Goal: Information Seeking & Learning: Learn about a topic

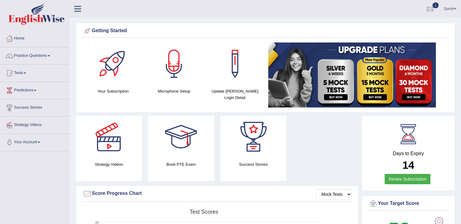
click at [33, 52] on link "Practice Questions" at bounding box center [34, 54] width 69 height 15
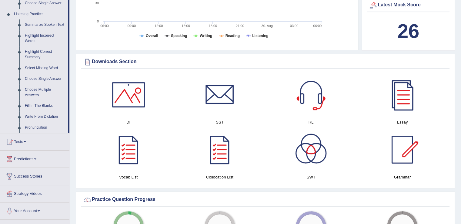
scroll to position [257, 0]
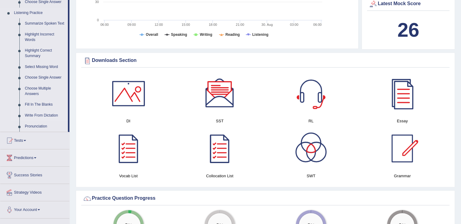
click at [32, 117] on link "Write From Dictation" at bounding box center [45, 115] width 46 height 11
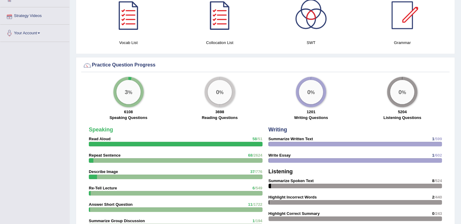
scroll to position [336, 0]
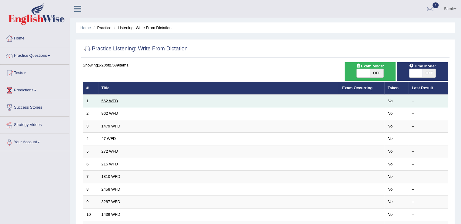
click at [109, 101] on link "562 WFD" at bounding box center [110, 101] width 17 height 5
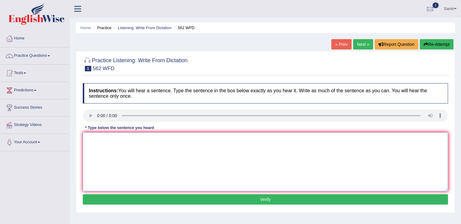
click at [173, 136] on textarea at bounding box center [265, 161] width 365 height 59
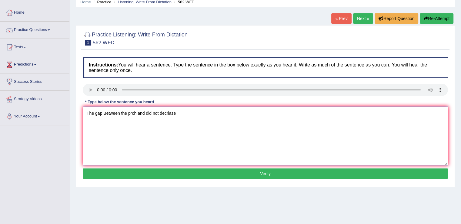
scroll to position [27, 0]
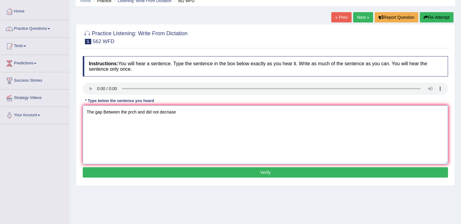
click at [132, 111] on textarea "The gap Between the prch and did not decriase" at bounding box center [265, 134] width 365 height 59
click at [105, 109] on textarea "The gap Between the porch and did not decriase" at bounding box center [265, 134] width 365 height 59
click at [183, 114] on textarea "The gap between the porch and did not decriase" at bounding box center [265, 134] width 365 height 59
click at [306, 119] on textarea "The gap between the porch and did not decrease" at bounding box center [265, 134] width 365 height 59
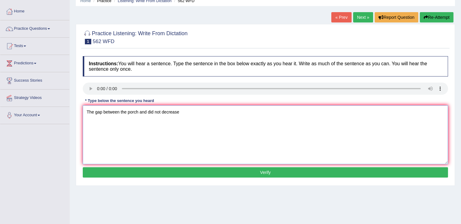
click at [163, 137] on textarea "The gap between the porch and did not decrease" at bounding box center [265, 134] width 365 height 59
click at [166, 128] on textarea "The gap between the porch and did not decrease" at bounding box center [265, 134] width 365 height 59
click at [238, 107] on textarea "The gap between the porch and did not decrease" at bounding box center [265, 134] width 365 height 59
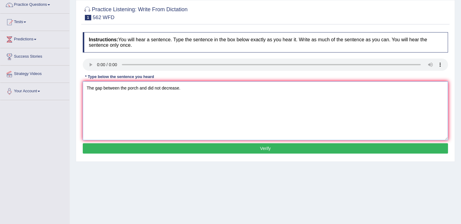
type textarea "The gap between the porch and did not decrease."
click at [213, 148] on button "Verify" at bounding box center [265, 148] width 365 height 10
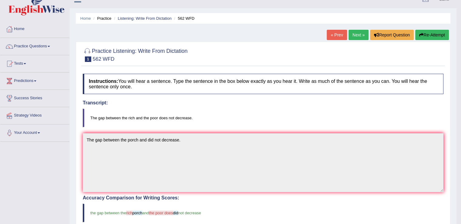
scroll to position [9, 0]
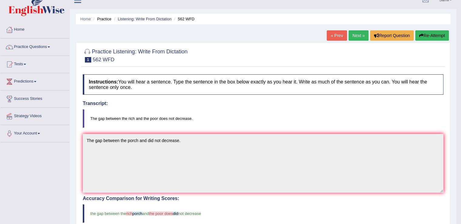
click at [361, 32] on link "Next »" at bounding box center [359, 35] width 20 height 10
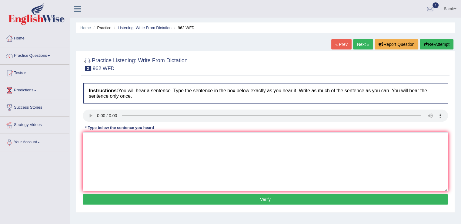
scroll to position [15, 0]
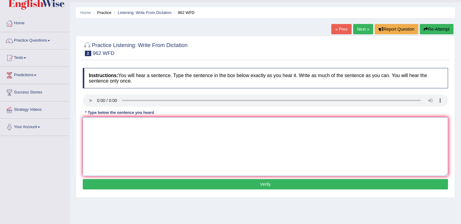
click at [90, 120] on textarea at bounding box center [265, 146] width 365 height 59
type textarea "i"
type textarea "If you have any question about exam please raise your hands hand."
click at [268, 183] on button "Verify" at bounding box center [265, 184] width 365 height 10
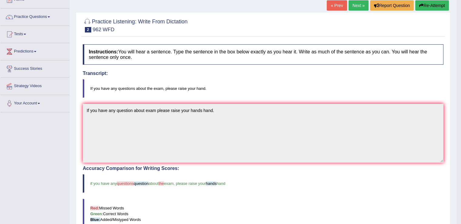
scroll to position [19, 0]
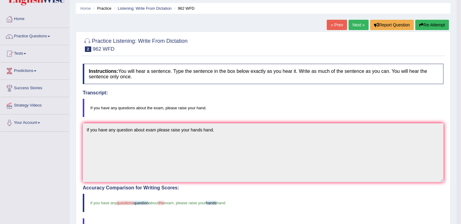
click at [357, 24] on link "Next »" at bounding box center [359, 25] width 20 height 10
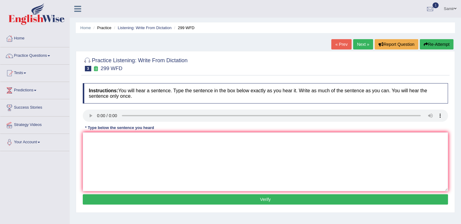
scroll to position [26, 0]
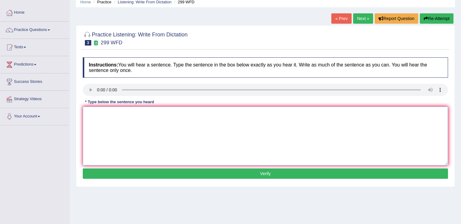
click at [347, 110] on textarea at bounding box center [265, 135] width 365 height 59
click at [146, 112] on textarea "Student students represantative shoud be getting forms" at bounding box center [265, 135] width 365 height 59
click at [234, 114] on textarea "Student students represantative represantatives shoud be getting forms" at bounding box center [265, 135] width 365 height 59
type textarea "Student students represantative represantatives shoud be getting forms."
click at [257, 174] on button "Verify" at bounding box center [265, 173] width 365 height 10
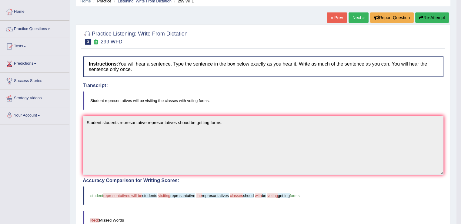
scroll to position [25, 0]
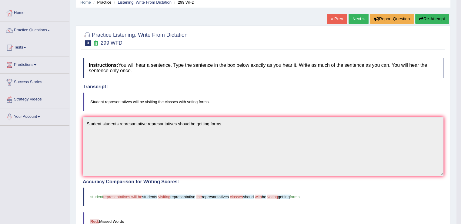
click at [353, 16] on link "Next »" at bounding box center [359, 19] width 20 height 10
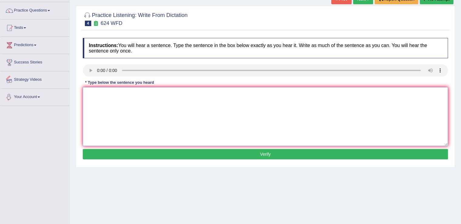
click at [105, 97] on textarea at bounding box center [265, 116] width 365 height 59
click at [137, 96] on textarea "Our course courses is" at bounding box center [265, 116] width 365 height 59
click at [123, 93] on textarea "Our course courses is helping indepedent skills." at bounding box center [265, 116] width 365 height 59
click at [199, 95] on textarea "Our course courses are is helping indepedent skills." at bounding box center [265, 116] width 365 height 59
click at [240, 92] on textarea "Our course courses are is helping develop developinh indepedent skills" at bounding box center [265, 116] width 365 height 59
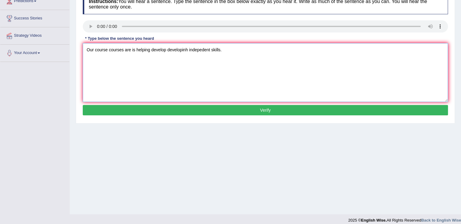
scroll to position [95, 0]
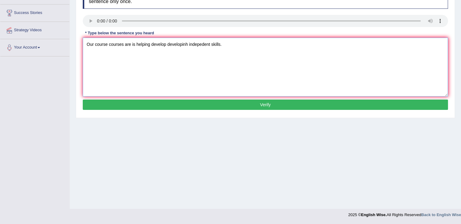
click at [188, 42] on textarea "Our course courses are is helping develop developinh indepedent skills." at bounding box center [265, 67] width 365 height 59
type textarea "Our course courses are is helping develop developing indepedent skills."
click at [304, 107] on button "Verify" at bounding box center [265, 104] width 365 height 10
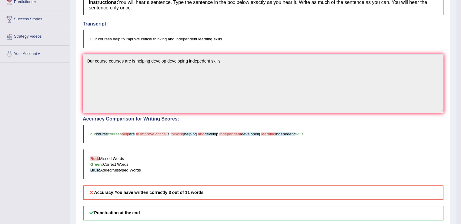
scroll to position [0, 0]
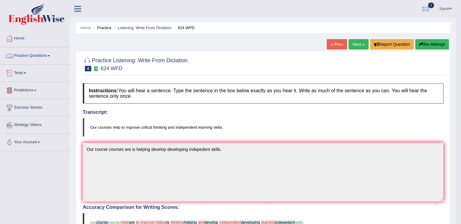
click at [30, 54] on link "Practice Questions" at bounding box center [34, 54] width 69 height 15
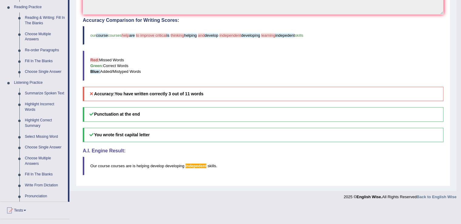
scroll to position [192, 0]
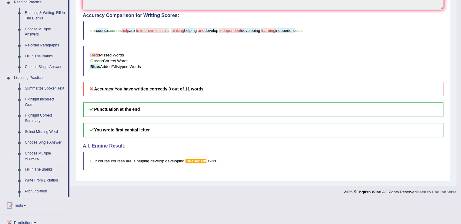
click at [42, 151] on link "Choose Multiple Answers" at bounding box center [45, 156] width 46 height 16
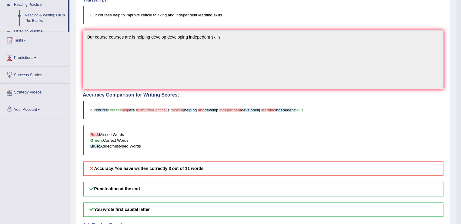
scroll to position [97, 0]
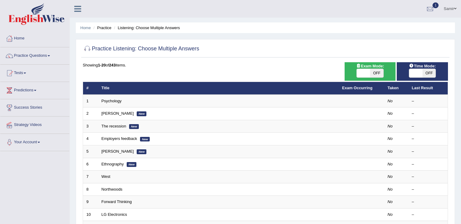
click at [110, 102] on link "Psychology" at bounding box center [112, 101] width 20 height 5
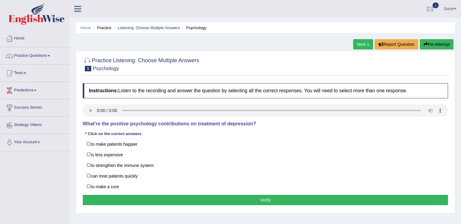
scroll to position [12, 0]
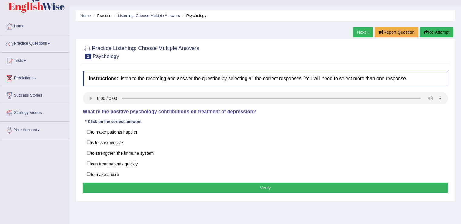
click at [359, 33] on link "Next »" at bounding box center [363, 32] width 20 height 10
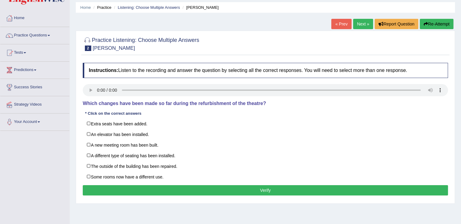
scroll to position [21, 0]
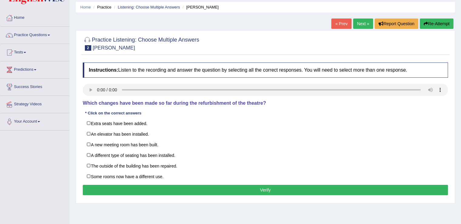
click at [362, 23] on link "Next »" at bounding box center [363, 23] width 20 height 10
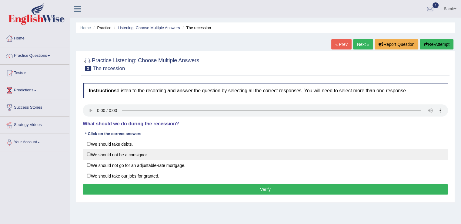
click at [91, 154] on label "We should not be a consignor." at bounding box center [265, 154] width 365 height 11
checkbox input "true"
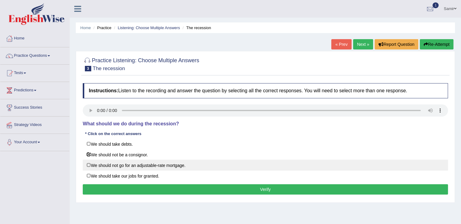
click at [90, 165] on label "We should not go for an adjustable-rate mortgage." at bounding box center [265, 164] width 365 height 11
checkbox input "true"
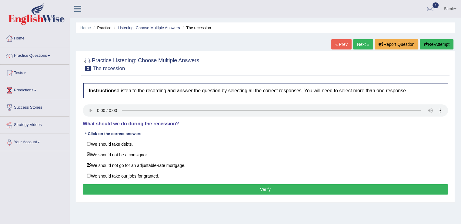
click at [258, 192] on button "Verify" at bounding box center [265, 189] width 365 height 10
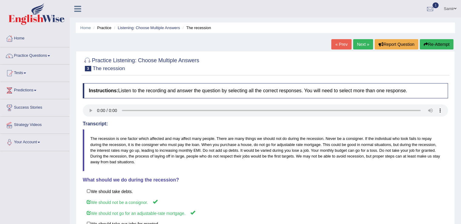
click at [363, 46] on link "Next »" at bounding box center [363, 44] width 20 height 10
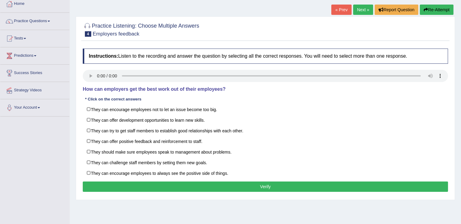
scroll to position [45, 0]
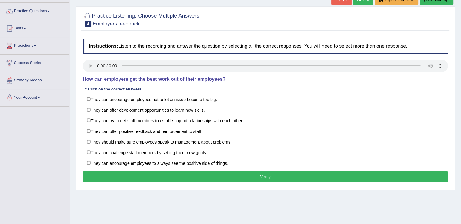
click at [461, 168] on html "Toggle navigation Home Practice Questions Speaking Practice Read Aloud Repeat S…" at bounding box center [230, 67] width 461 height 224
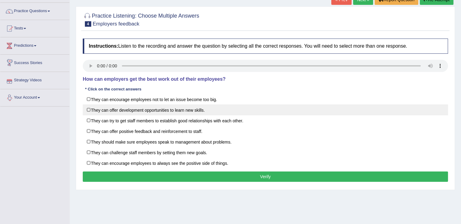
click at [86, 112] on label "They can offer development opportunities to learn new skills." at bounding box center [265, 109] width 365 height 11
checkbox input "true"
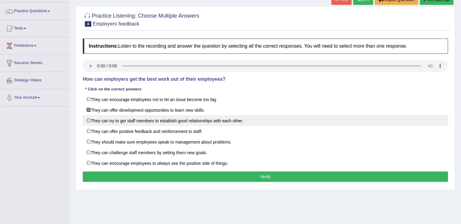
click at [88, 118] on label "They can try to get staff members to establish good relationships with each oth…" at bounding box center [265, 120] width 365 height 11
checkbox input "true"
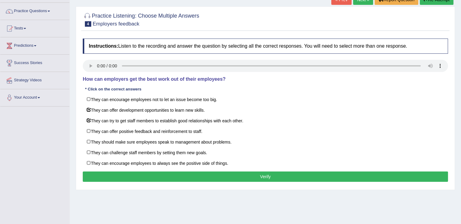
click at [213, 177] on button "Verify" at bounding box center [265, 176] width 365 height 10
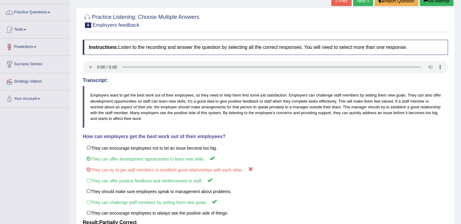
scroll to position [46, 0]
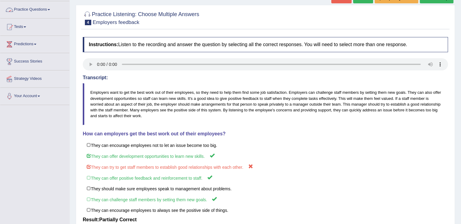
click at [49, 11] on link "Practice Questions" at bounding box center [34, 8] width 69 height 15
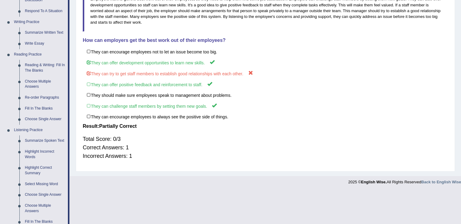
scroll to position [146, 0]
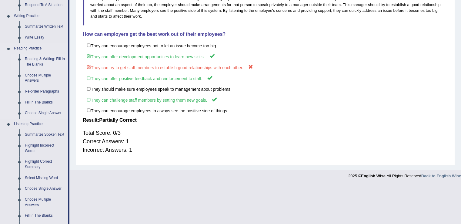
click at [40, 61] on link "Reading & Writing: Fill In The Blanks" at bounding box center [45, 62] width 46 height 16
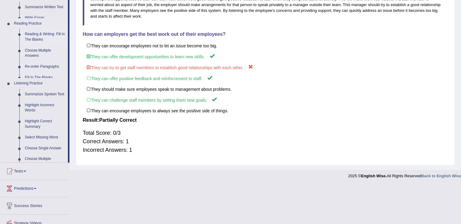
scroll to position [108, 0]
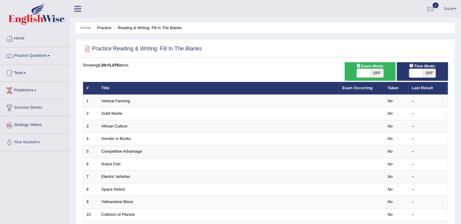
click at [119, 100] on link "Vertical Farming" at bounding box center [116, 101] width 29 height 5
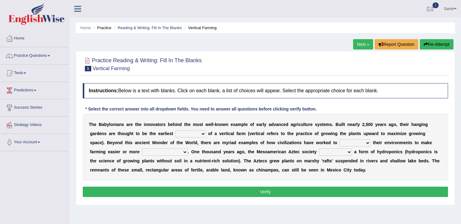
scroll to position [7, 0]
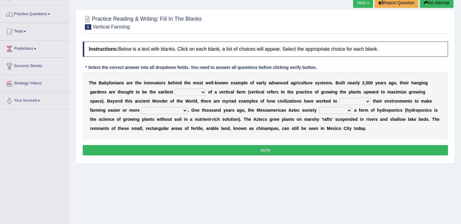
drag, startPoint x: 0, startPoint y: 0, endPoint x: 465, endPoint y: 143, distance: 486.8
click at [461, 143] on html "Toggle navigation Home Practice Questions Speaking Practice Read Aloud Repeat S…" at bounding box center [230, 70] width 461 height 224
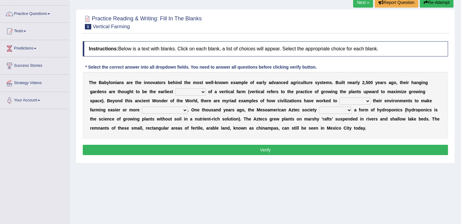
click at [198, 92] on select "prototype failure discredit protocol" at bounding box center [191, 91] width 30 height 7
select select "prototype"
click at [176, 88] on select "prototype failure discredit protocol" at bounding box center [191, 91] width 30 height 7
click at [363, 101] on select "manipulate escape respect disarrange" at bounding box center [355, 100] width 31 height 7
select select "respect"
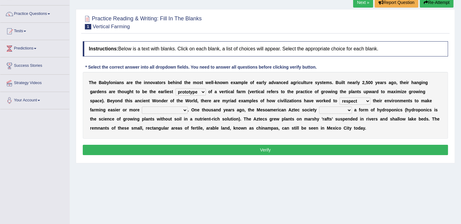
click at [340, 97] on select "manipulate escape respect disarrange" at bounding box center [355, 100] width 31 height 7
click at [182, 109] on select "productive constructive connective counterproductive" at bounding box center [165, 109] width 46 height 7
select select "productive"
click at [142, 106] on select "productive constructive connective counterproductive" at bounding box center [165, 109] width 46 height 7
click at [342, 109] on select "domineered volunteered pioneered engineered" at bounding box center [335, 109] width 33 height 7
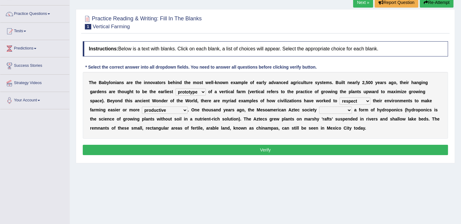
select select "domineered"
click at [319, 106] on select "domineered volunteered pioneered engineered" at bounding box center [335, 109] width 33 height 7
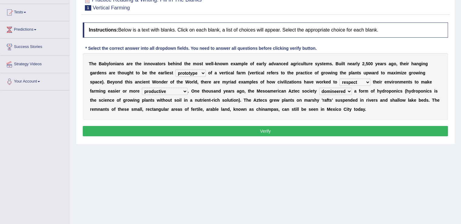
scroll to position [63, 0]
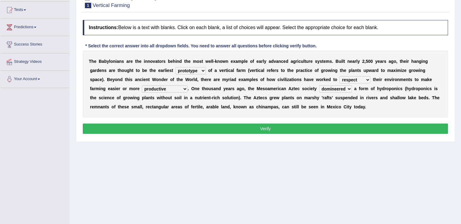
click at [397, 124] on button "Verify" at bounding box center [265, 128] width 365 height 10
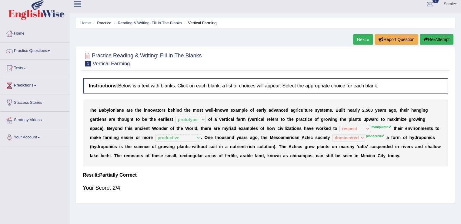
scroll to position [0, 0]
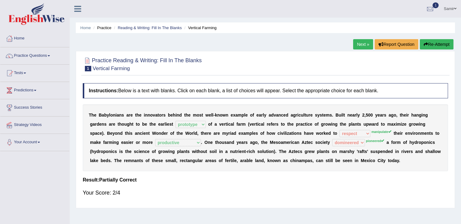
click at [361, 44] on link "Next »" at bounding box center [363, 44] width 20 height 10
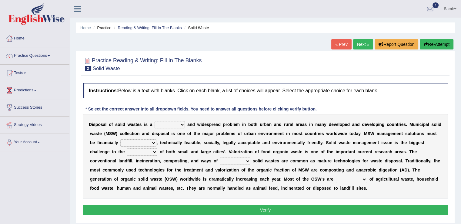
scroll to position [31, 0]
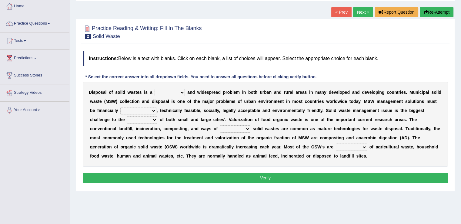
drag, startPoint x: 464, startPoint y: 122, endPoint x: 465, endPoint y: 145, distance: 22.5
click at [461, 145] on html "Toggle navigation Home Practice Questions Speaking Practice Read Aloud Repeat S…" at bounding box center [230, 80] width 461 height 224
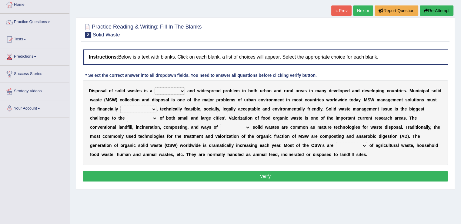
scroll to position [56, 0]
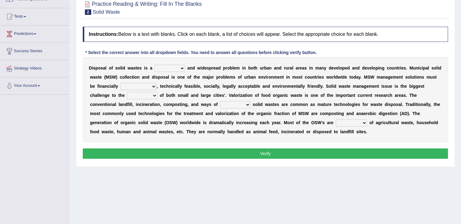
click at [179, 70] on select "slanting stinging stalling shafting" at bounding box center [170, 68] width 30 height 7
click at [177, 68] on select "slanting stinging stalling shafting" at bounding box center [170, 68] width 30 height 7
click at [175, 69] on select "slanting stinging stalling shafting" at bounding box center [170, 68] width 30 height 7
click at [155, 65] on select "slanting stinging stalling shafting" at bounding box center [170, 68] width 30 height 7
click at [179, 69] on select "slanting stinging stalling shafting" at bounding box center [170, 68] width 30 height 7
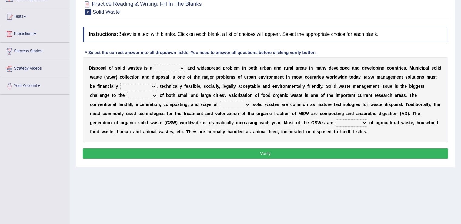
select select "slanting"
click at [155, 65] on select "slanting stinging stalling shafting" at bounding box center [170, 68] width 30 height 7
click at [149, 86] on select "unattainable sustainable objectionable treasonable" at bounding box center [138, 86] width 36 height 7
select select "sustainable"
click at [120, 83] on select "unattainable sustainable objectionable treasonable" at bounding box center [138, 86] width 36 height 7
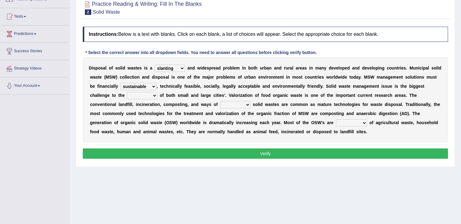
click at [149, 86] on select "unattainable sustainable objectionable treasonable" at bounding box center [138, 86] width 36 height 7
click at [166, 86] on b "h" at bounding box center [167, 86] width 3 height 5
click at [152, 96] on select "plants culture authorities history" at bounding box center [142, 95] width 30 height 7
select select "authorities"
click at [127, 92] on select "plants culture authorities history" at bounding box center [142, 95] width 30 height 7
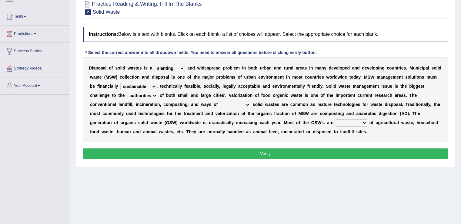
click at [245, 105] on select "reserving preserving deserving handling" at bounding box center [235, 104] width 30 height 7
click at [220, 101] on select "reserving preserving deserving handling" at bounding box center [235, 104] width 30 height 7
click at [246, 105] on select "reserving preserving deserving handling" at bounding box center [235, 104] width 30 height 7
select select "handling"
click at [220, 101] on select "reserving preserving deserving handling" at bounding box center [235, 104] width 30 height 7
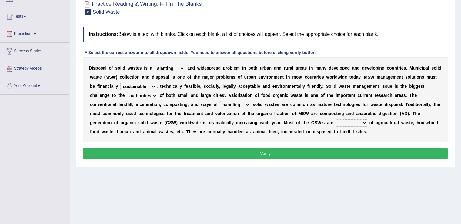
click at [361, 122] on select "composed disposed composing disposing" at bounding box center [351, 122] width 31 height 7
select select "composed"
click at [336, 119] on select "composed disposed composing disposing" at bounding box center [351, 122] width 31 height 7
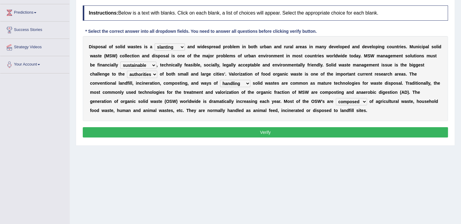
scroll to position [79, 0]
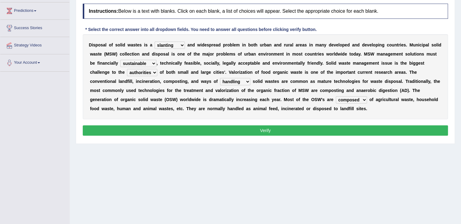
click at [153, 72] on select "plants culture authorities history" at bounding box center [142, 72] width 30 height 7
click at [183, 46] on select "slanting stinging stalling shafting" at bounding box center [170, 45] width 30 height 7
select select "stinging"
click at [155, 42] on select "slanting stinging stalling shafting" at bounding box center [170, 45] width 30 height 7
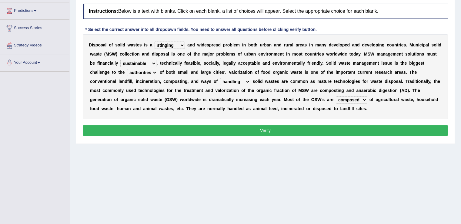
click at [388, 129] on button "Verify" at bounding box center [265, 130] width 365 height 10
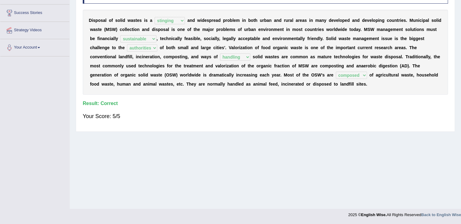
scroll to position [0, 0]
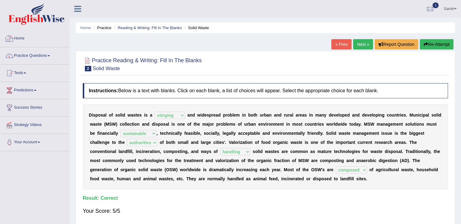
click at [19, 41] on link "Home" at bounding box center [34, 37] width 69 height 15
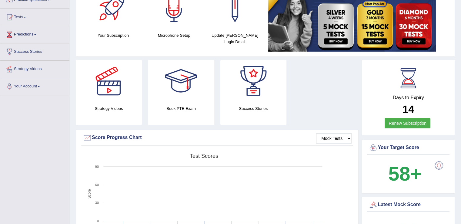
scroll to position [29, 0]
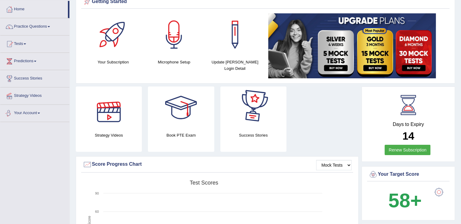
click at [29, 112] on link "Your Account" at bounding box center [34, 112] width 69 height 15
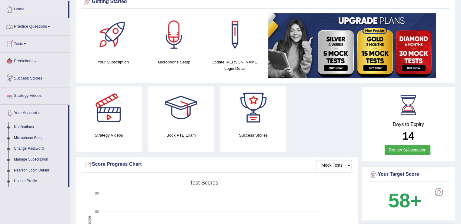
scroll to position [0, 0]
